Goal: Task Accomplishment & Management: Use online tool/utility

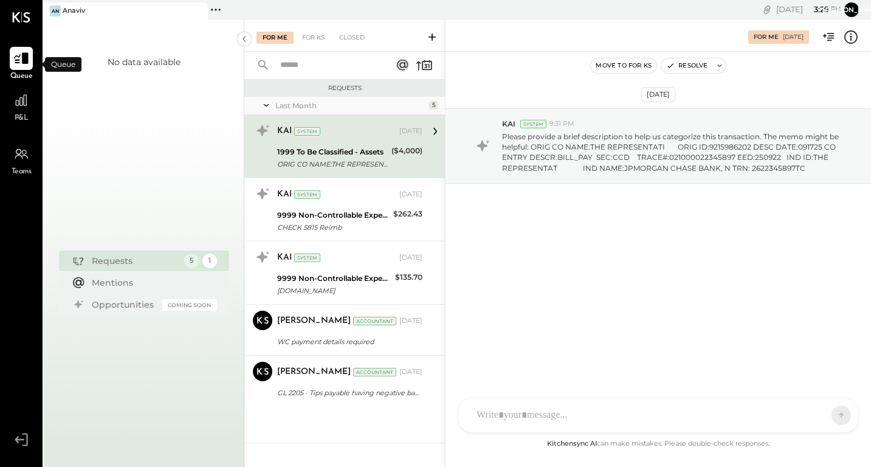
click at [18, 60] on icon at bounding box center [21, 59] width 15 height 12
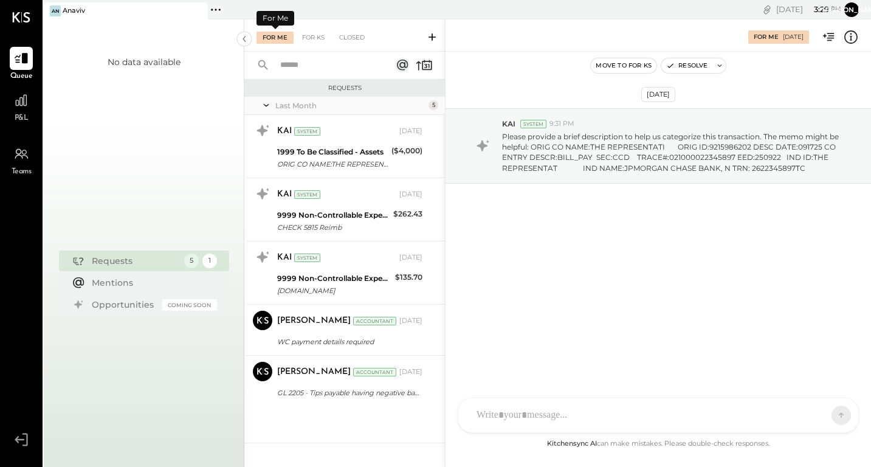
click at [278, 36] on div "For Me" at bounding box center [275, 38] width 37 height 12
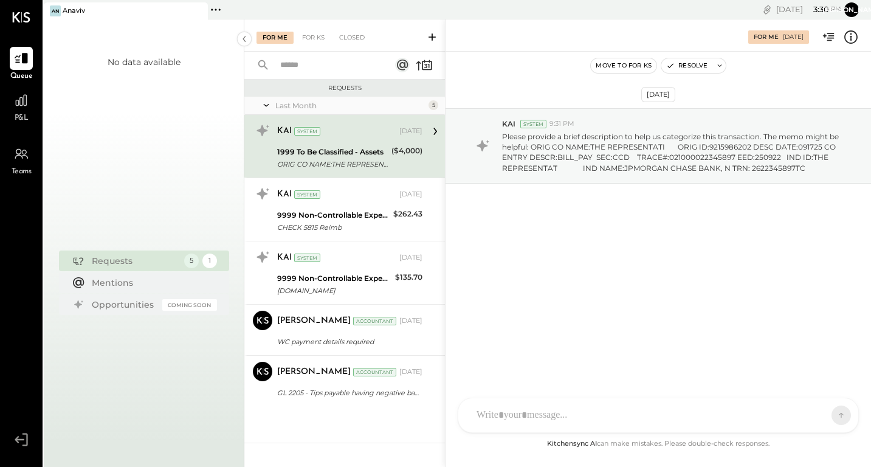
click at [359, 151] on div "1999 To Be Classified - Assets" at bounding box center [332, 152] width 111 height 12
click at [23, 106] on icon at bounding box center [21, 100] width 16 height 16
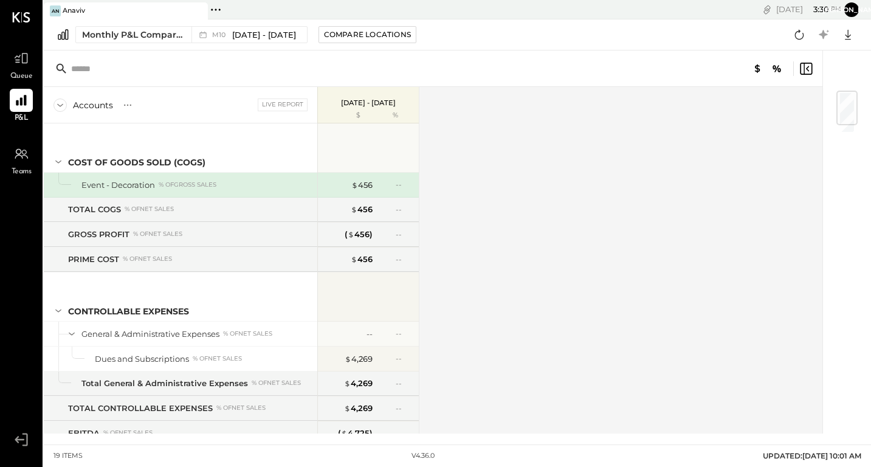
click at [221, 10] on icon at bounding box center [216, 10] width 16 height 16
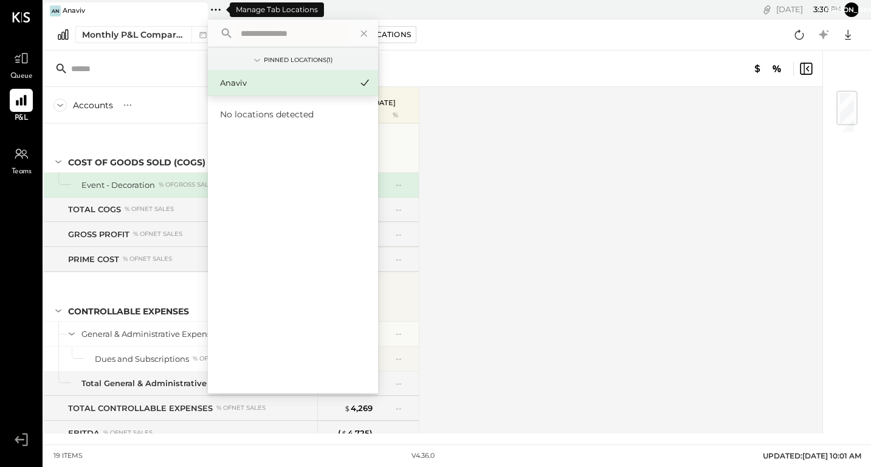
click at [221, 10] on icon at bounding box center [216, 10] width 16 height 16
click at [153, 5] on div "An Anaviv" at bounding box center [117, 10] width 146 height 11
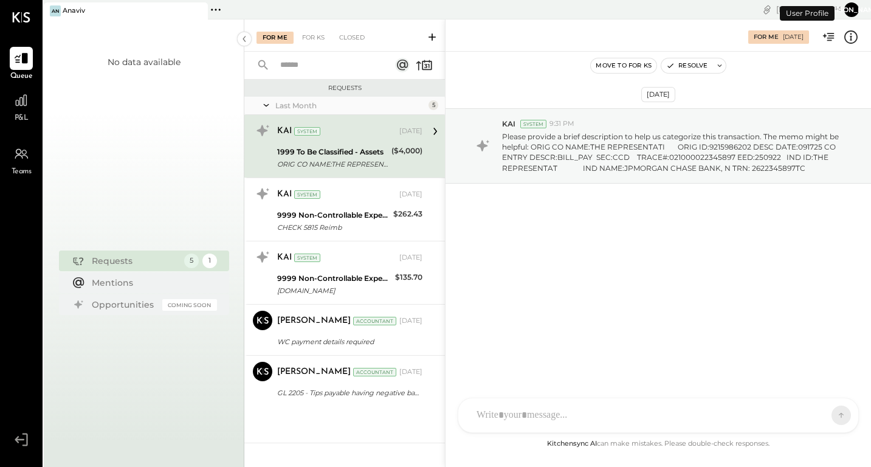
click at [21, 15] on icon at bounding box center [21, 17] width 18 height 10
click at [21, 154] on icon at bounding box center [21, 154] width 16 height 16
click at [26, 439] on icon at bounding box center [21, 440] width 22 height 18
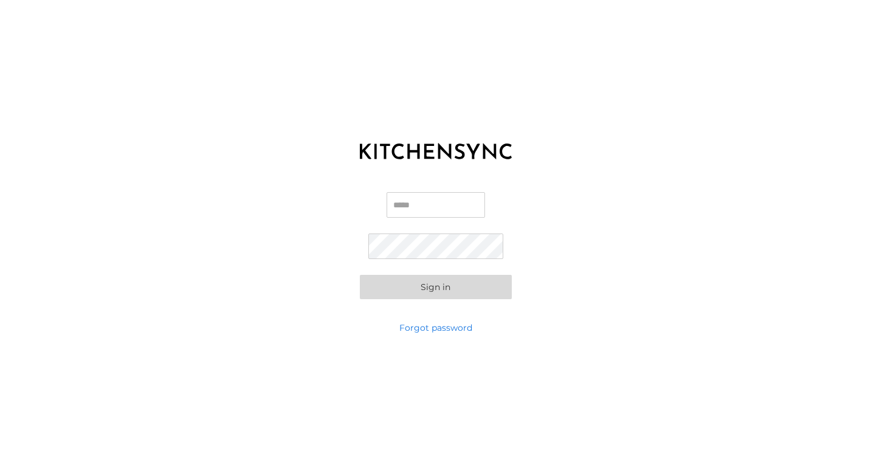
type input "**********"
click at [435, 287] on button "Sign in" at bounding box center [436, 287] width 152 height 24
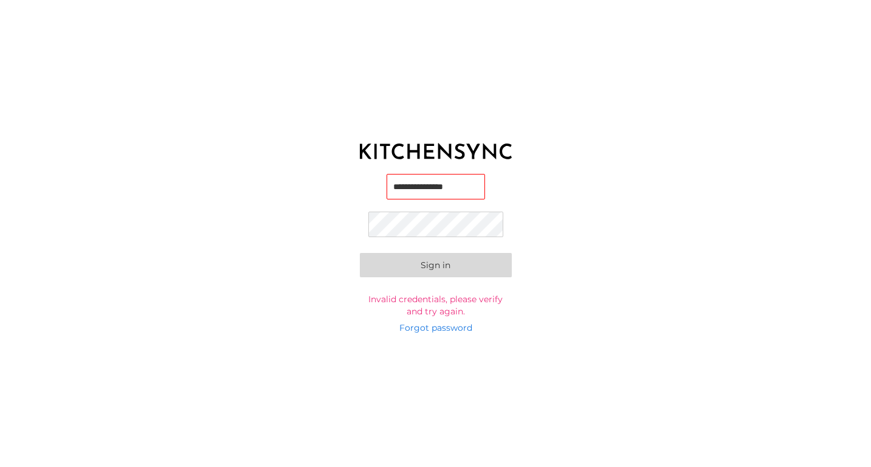
click at [466, 269] on button "Sign in" at bounding box center [436, 265] width 152 height 24
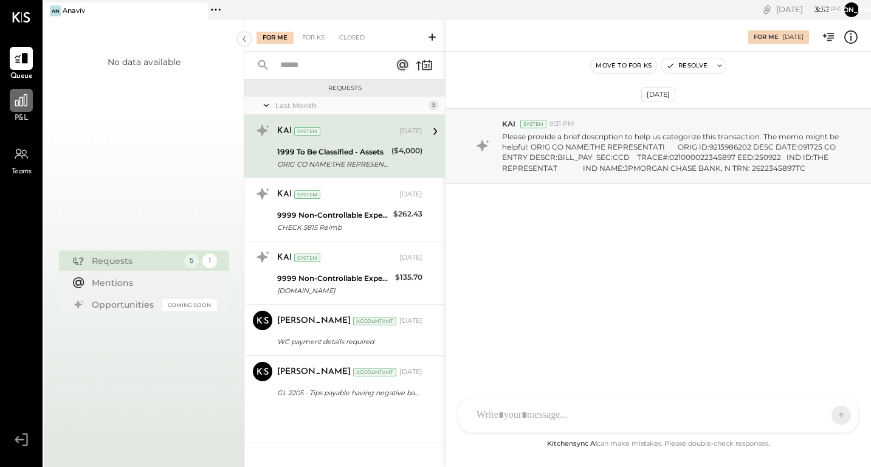
click at [26, 100] on icon at bounding box center [21, 100] width 16 height 16
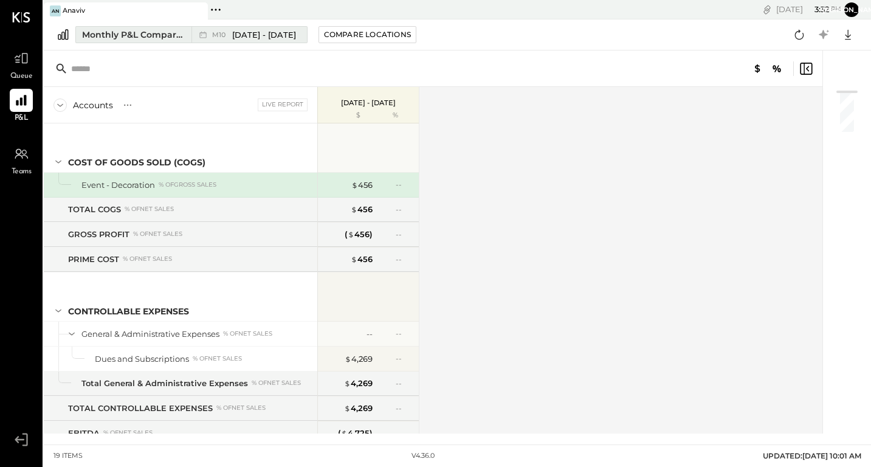
click at [228, 35] on span "M10" at bounding box center [220, 35] width 17 height 7
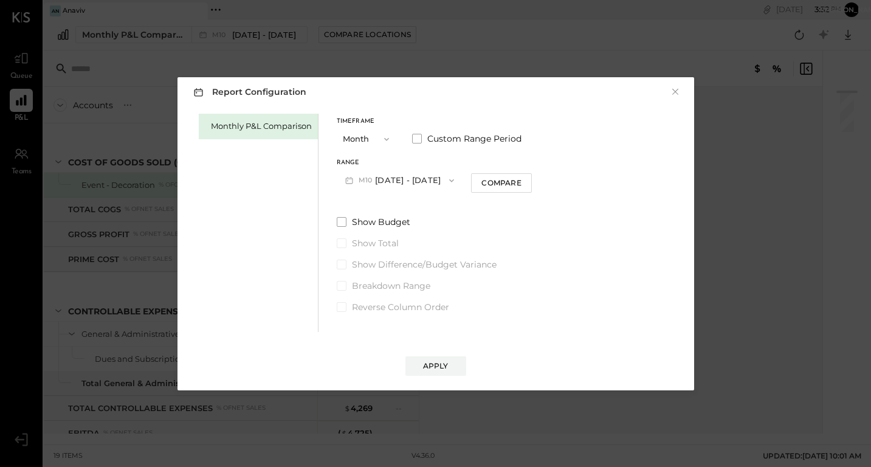
click at [448, 178] on icon "button" at bounding box center [452, 181] width 10 height 10
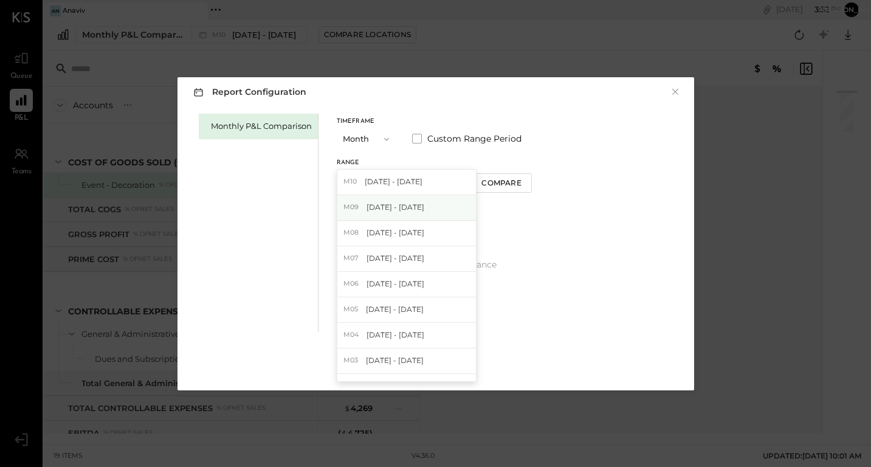
click at [404, 206] on span "[DATE] - [DATE]" at bounding box center [396, 207] width 58 height 10
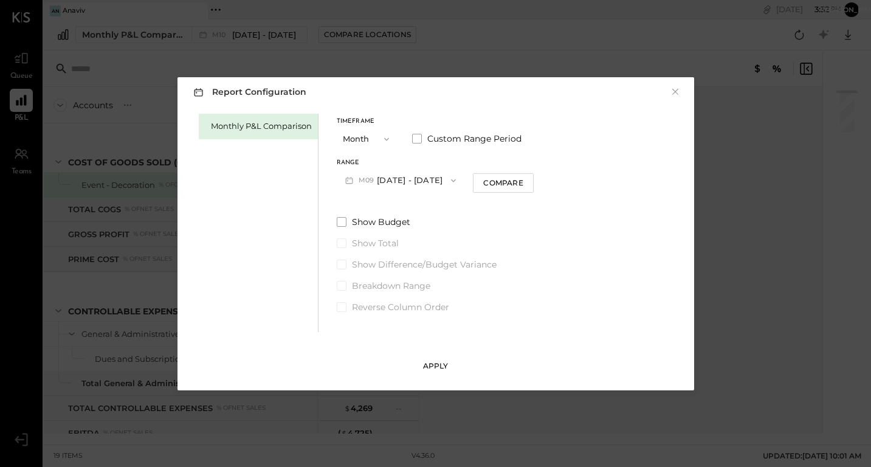
click at [437, 365] on div "Apply" at bounding box center [436, 366] width 26 height 10
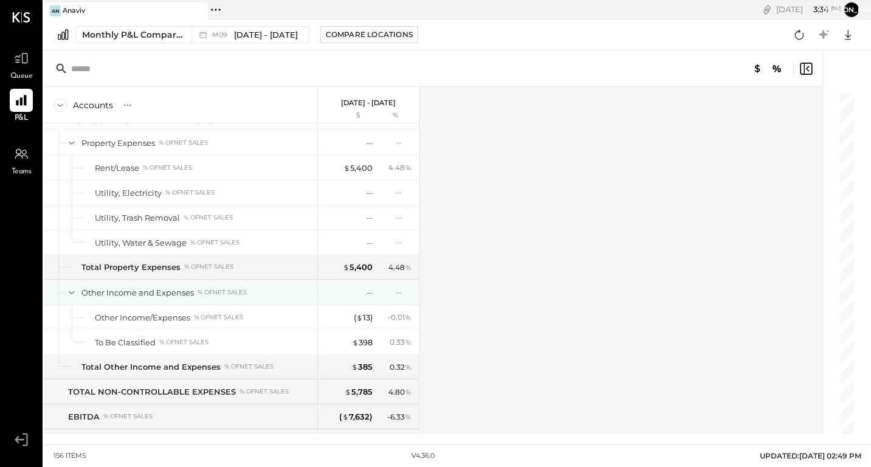
scroll to position [3157, 0]
